Goal: Navigation & Orientation: Find specific page/section

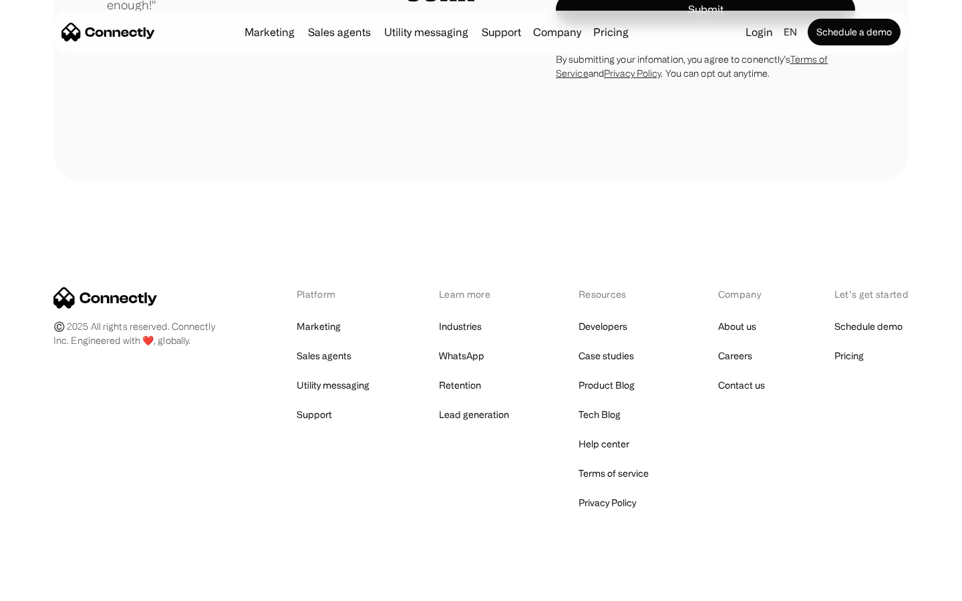
scroll to position [3718, 0]
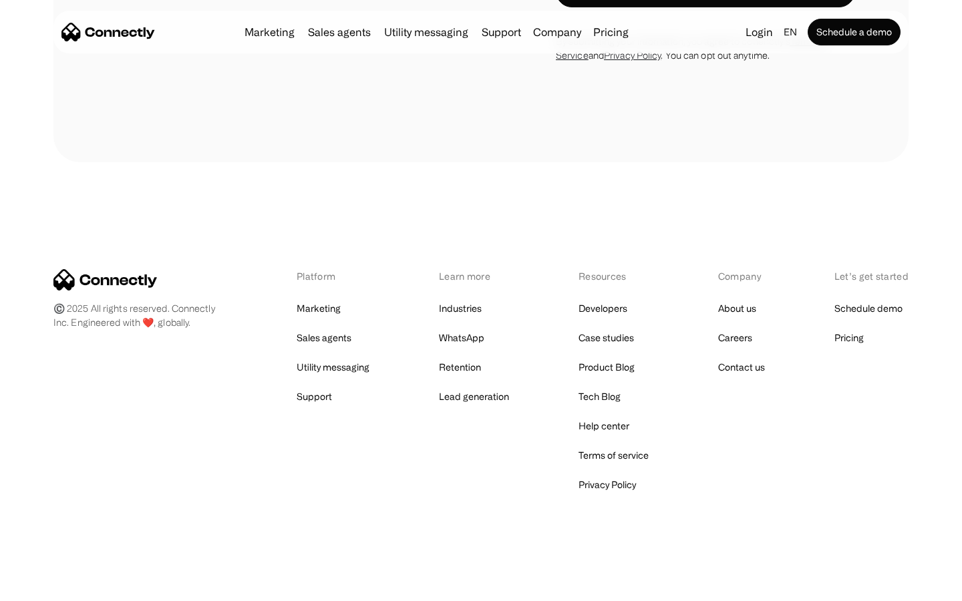
scroll to position [4078, 0]
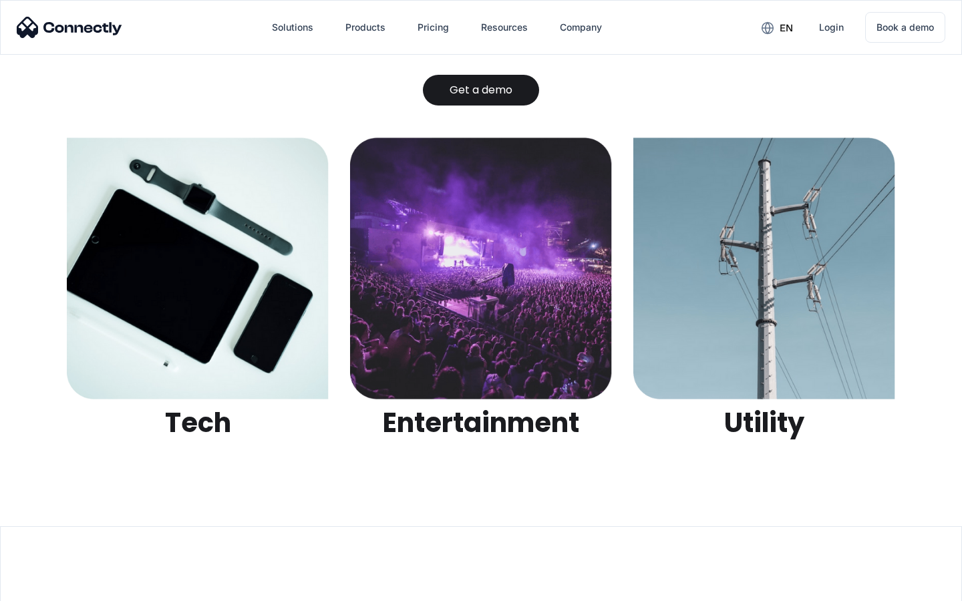
scroll to position [4213, 0]
